Goal: Task Accomplishment & Management: Manage account settings

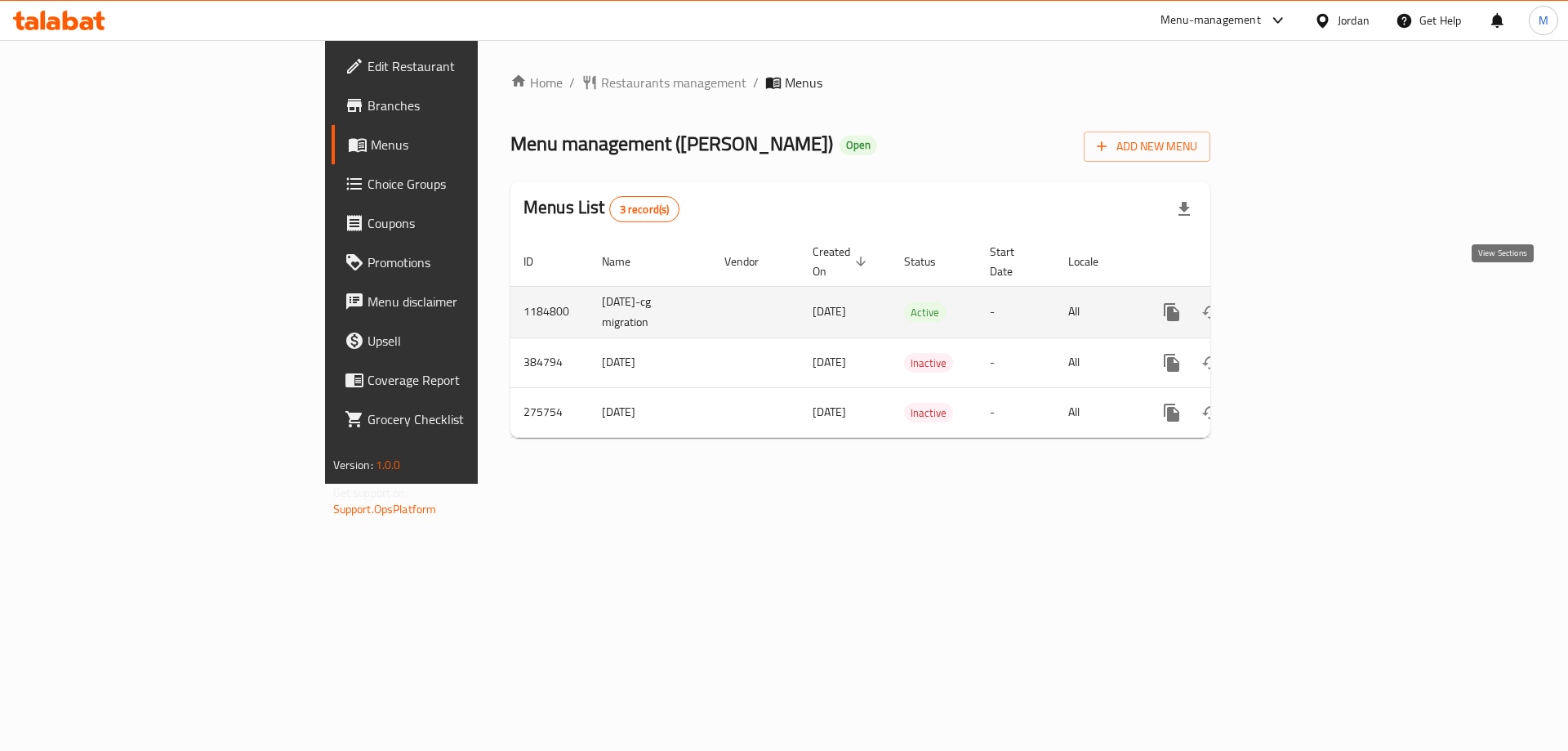
click at [1309, 292] on link "enhanced table" at bounding box center [1290, 312] width 40 height 40
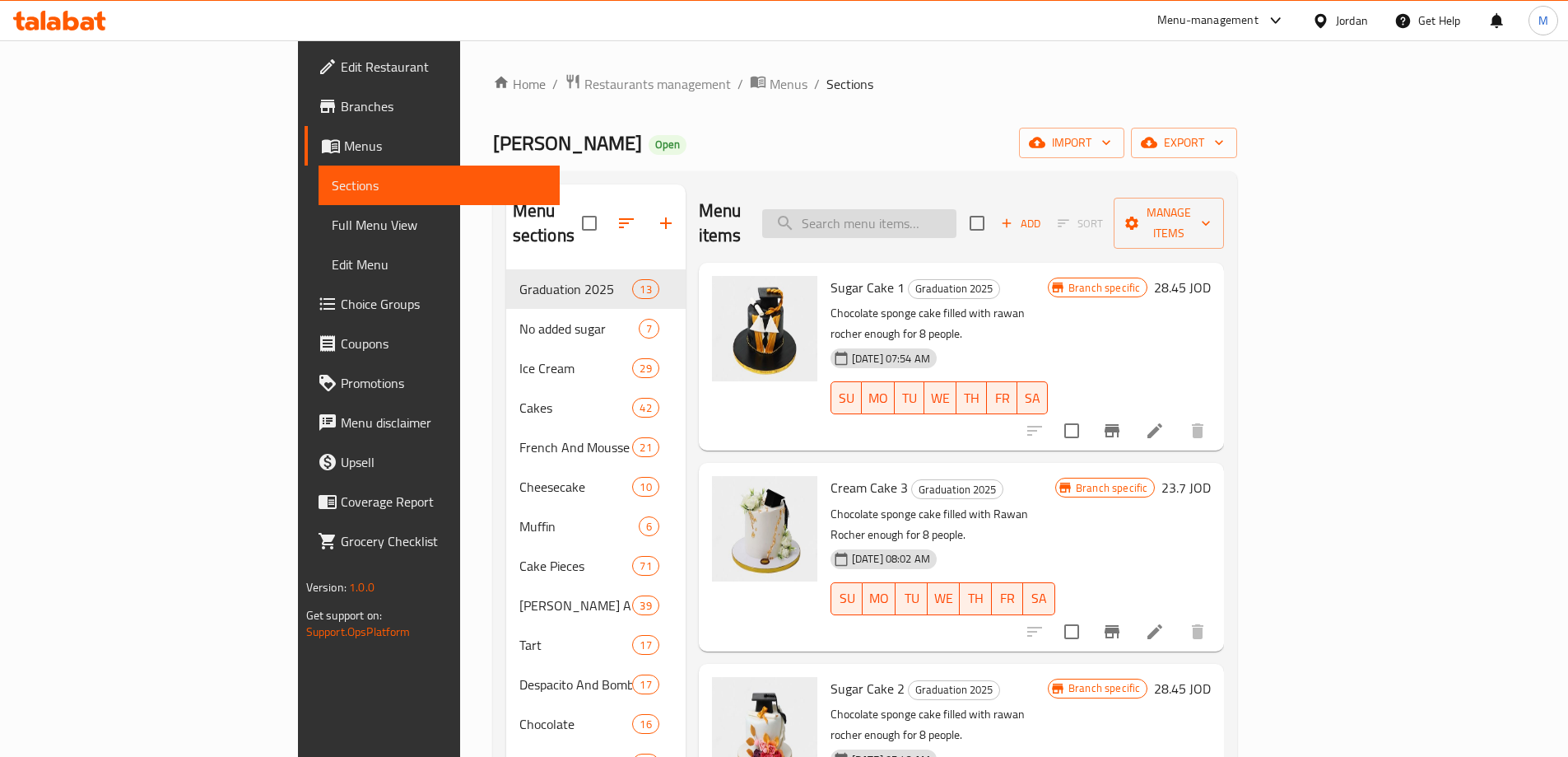
click at [956, 212] on input "search" at bounding box center [860, 223] width 195 height 28
paste input "Sugar Cake Cube 1"
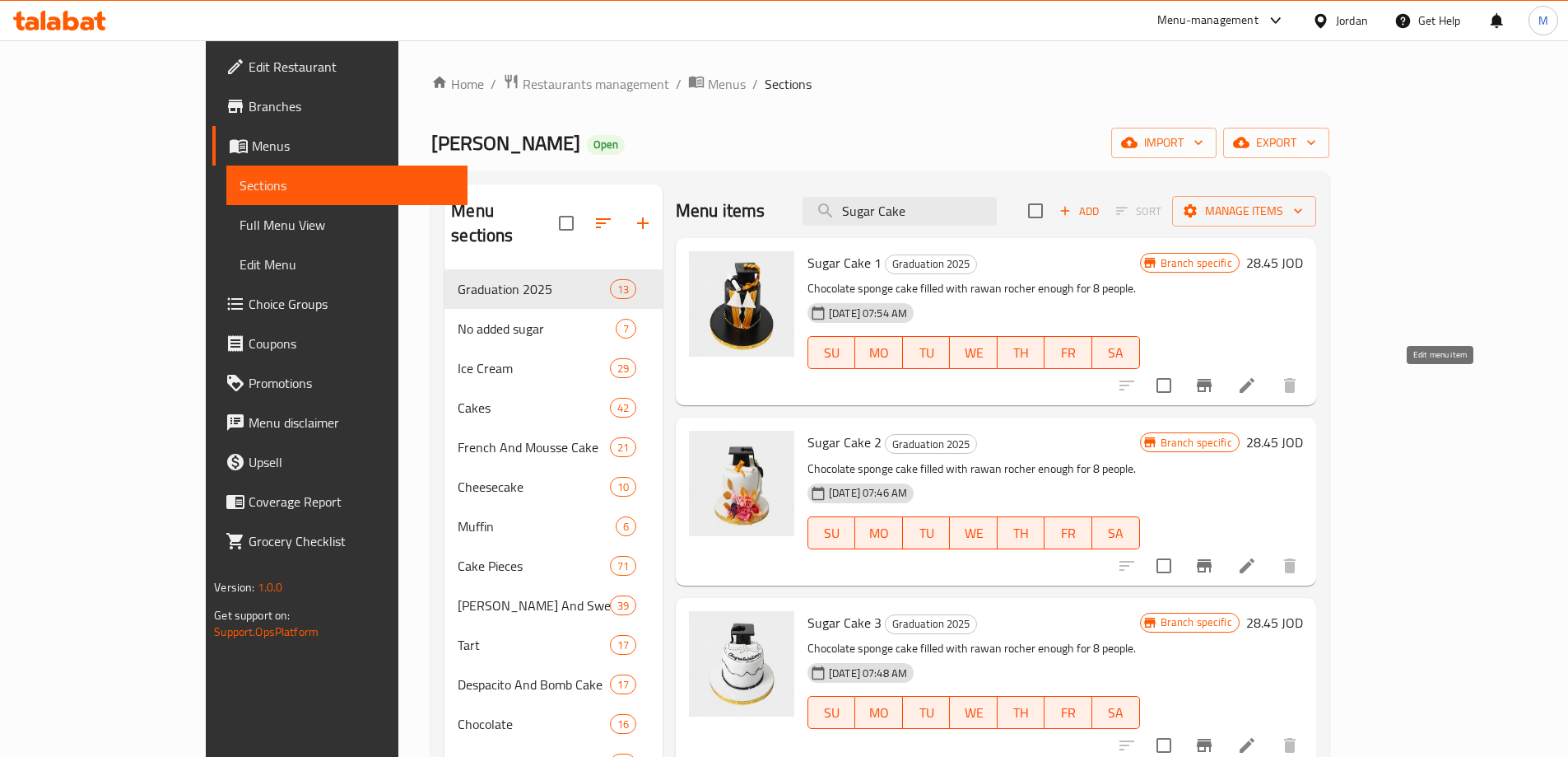
type input "Sugar Cake"
click at [1257, 380] on icon at bounding box center [1247, 385] width 20 height 20
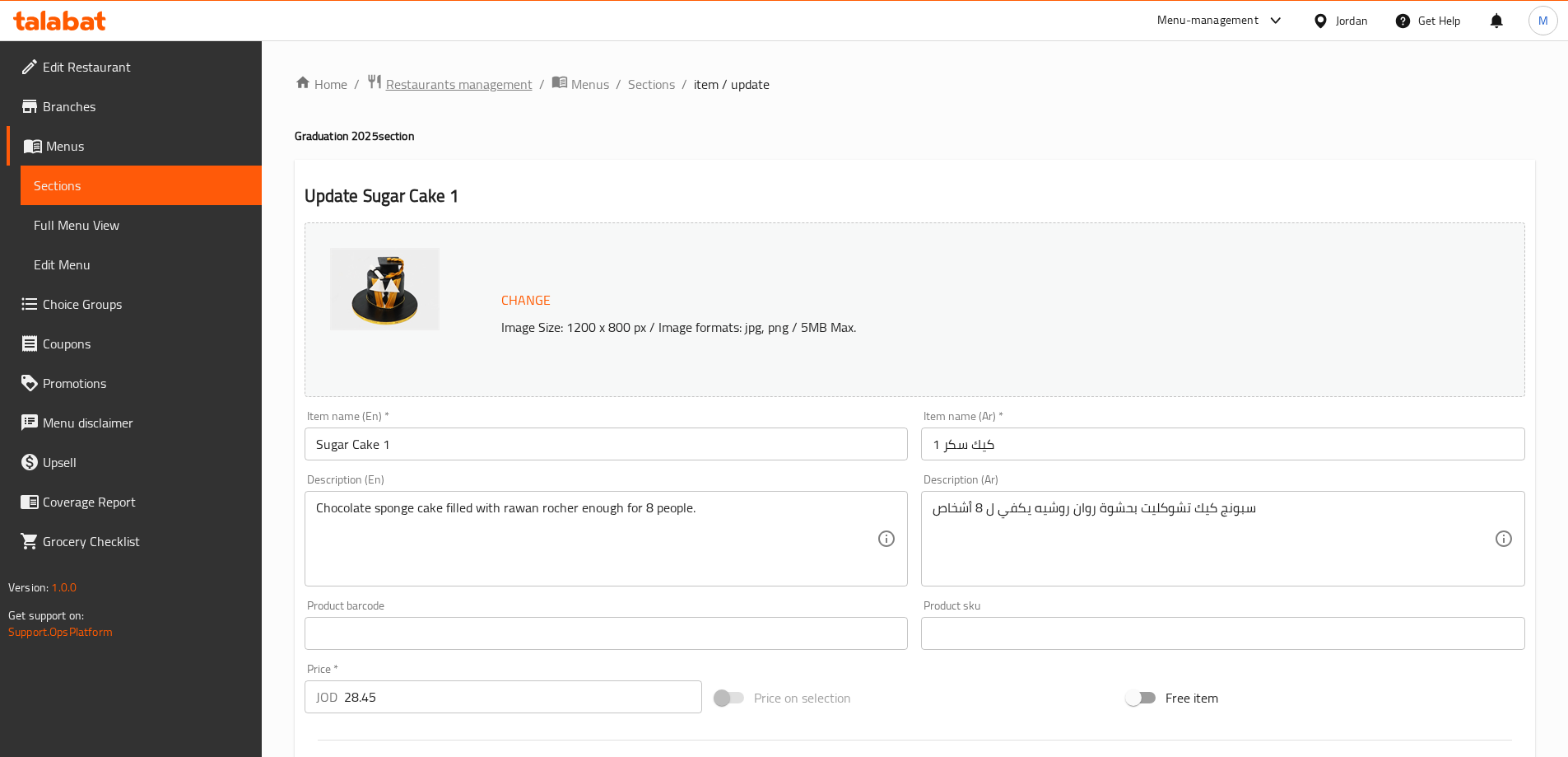
click at [471, 82] on span "Restaurants management" at bounding box center [460, 84] width 146 height 20
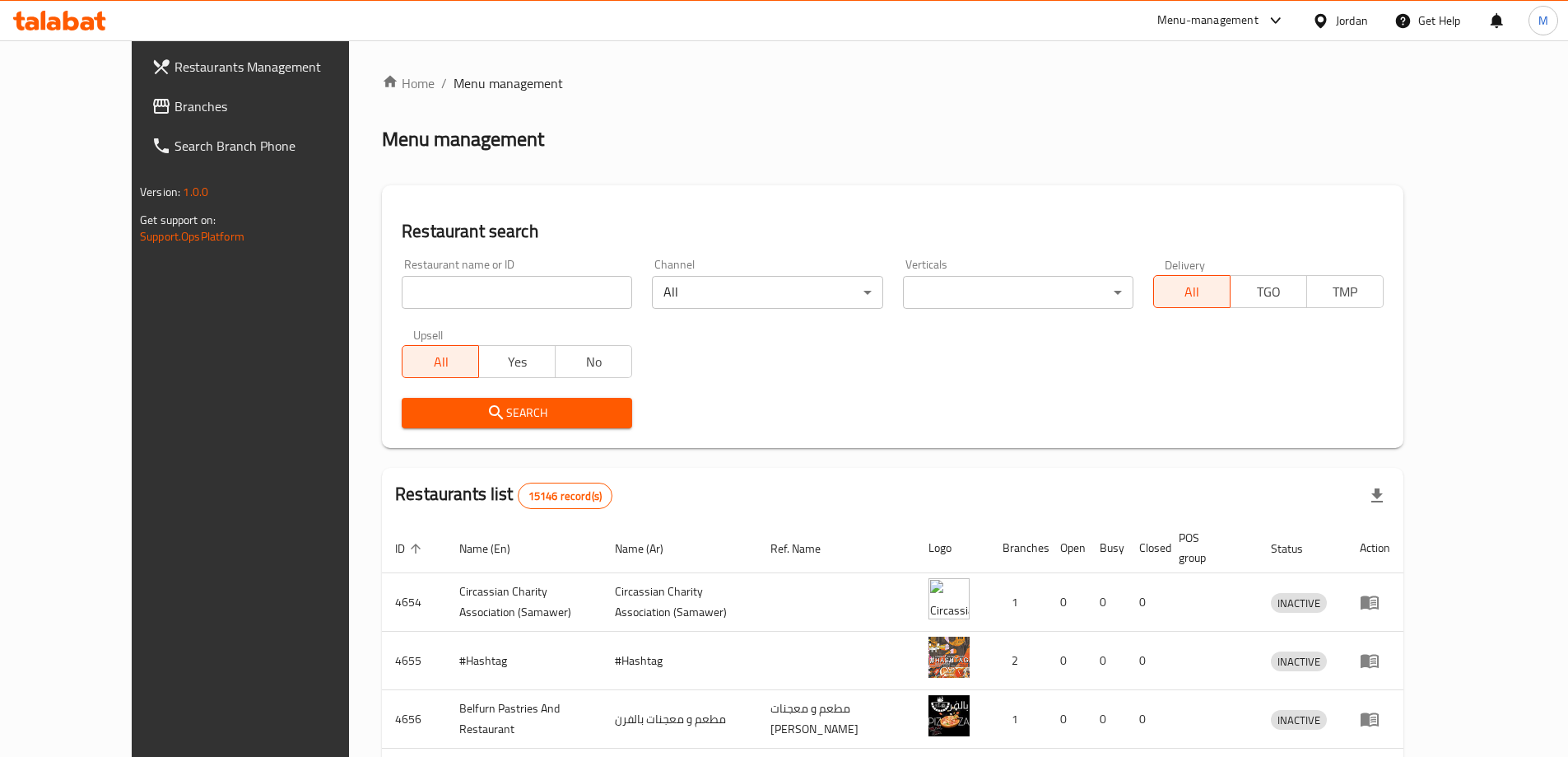
click at [175, 108] on span "Branches" at bounding box center [277, 105] width 206 height 20
